Goal: Information Seeking & Learning: Find specific page/section

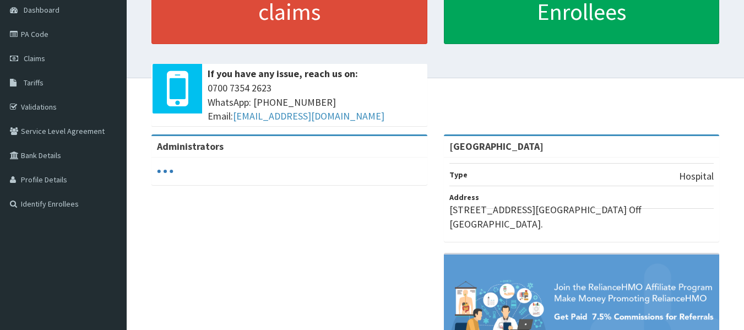
scroll to position [110, 0]
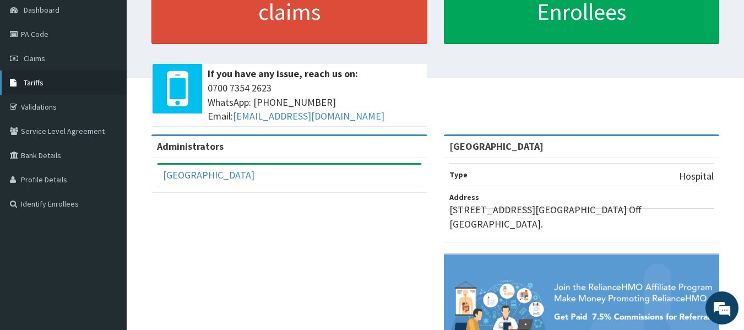
click at [41, 84] on span "Tariffs" at bounding box center [34, 83] width 20 height 10
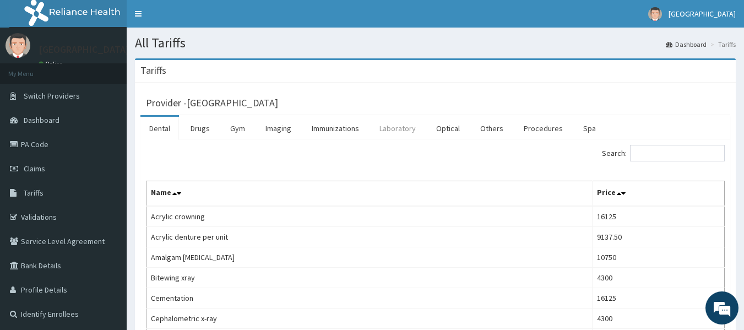
click at [396, 132] on link "Laboratory" at bounding box center [398, 128] width 54 height 23
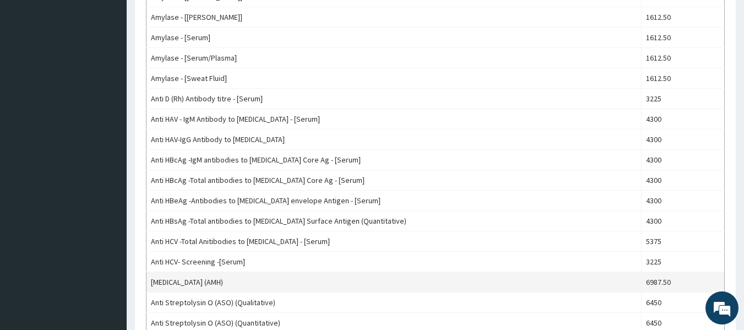
scroll to position [991, 0]
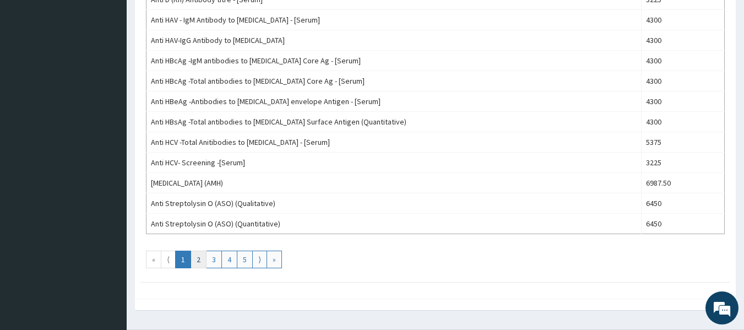
click at [199, 258] on link "2" at bounding box center [199, 260] width 16 height 18
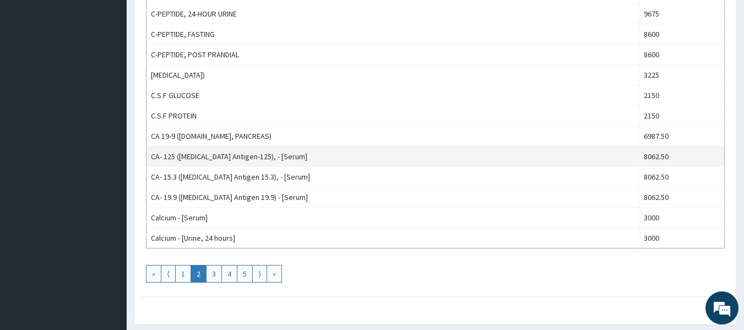
scroll to position [1019, 0]
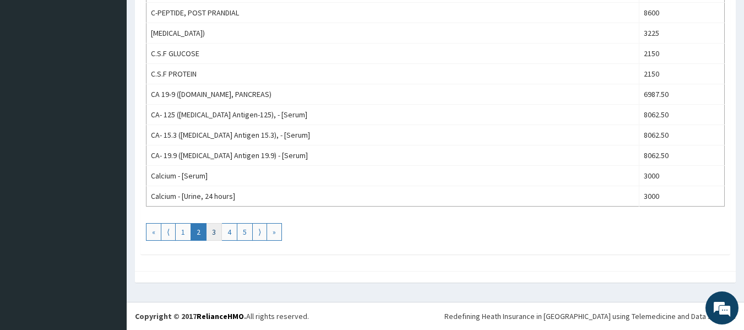
click at [214, 232] on link "3" at bounding box center [214, 232] width 16 height 18
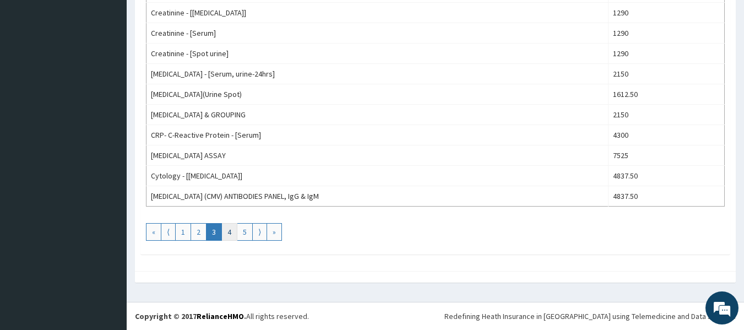
click at [225, 232] on link "4" at bounding box center [229, 232] width 16 height 18
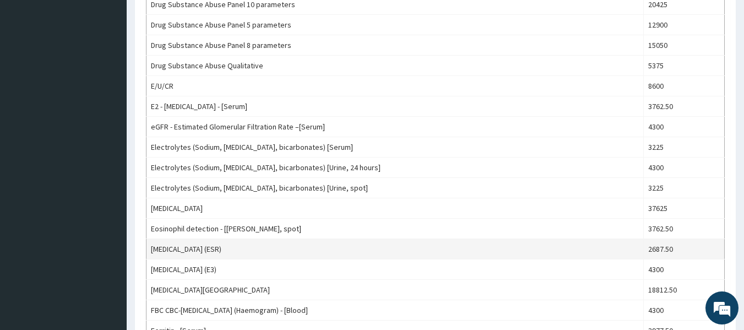
scroll to position [330, 0]
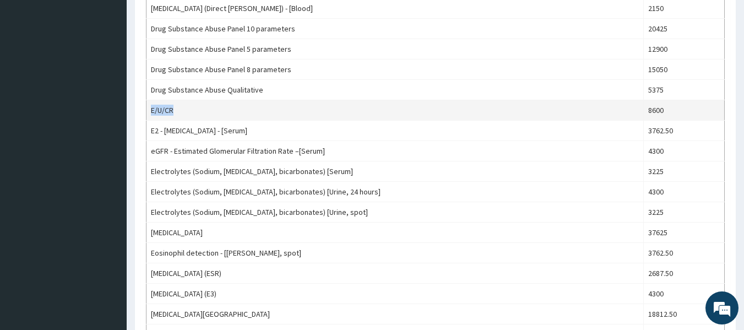
drag, startPoint x: 150, startPoint y: 111, endPoint x: 173, endPoint y: 108, distance: 23.9
click at [173, 108] on td "E/U/CR" at bounding box center [394, 110] width 497 height 20
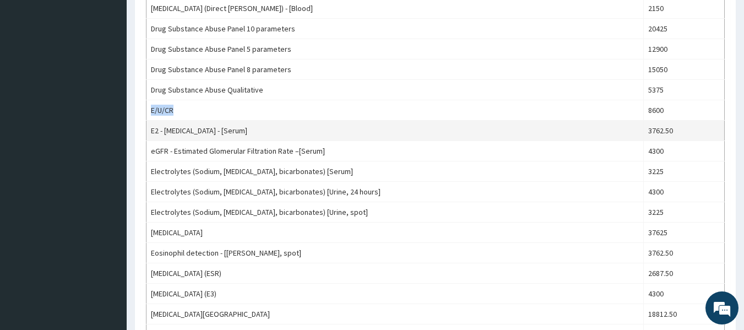
copy td "E/U/CR"
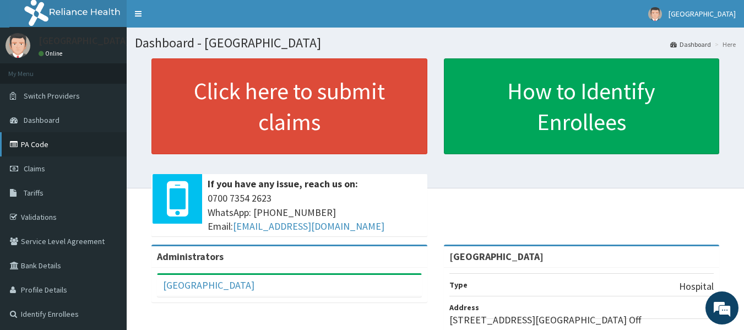
click at [46, 150] on link "PA Code" at bounding box center [63, 144] width 127 height 24
